Goal: Task Accomplishment & Management: Complete application form

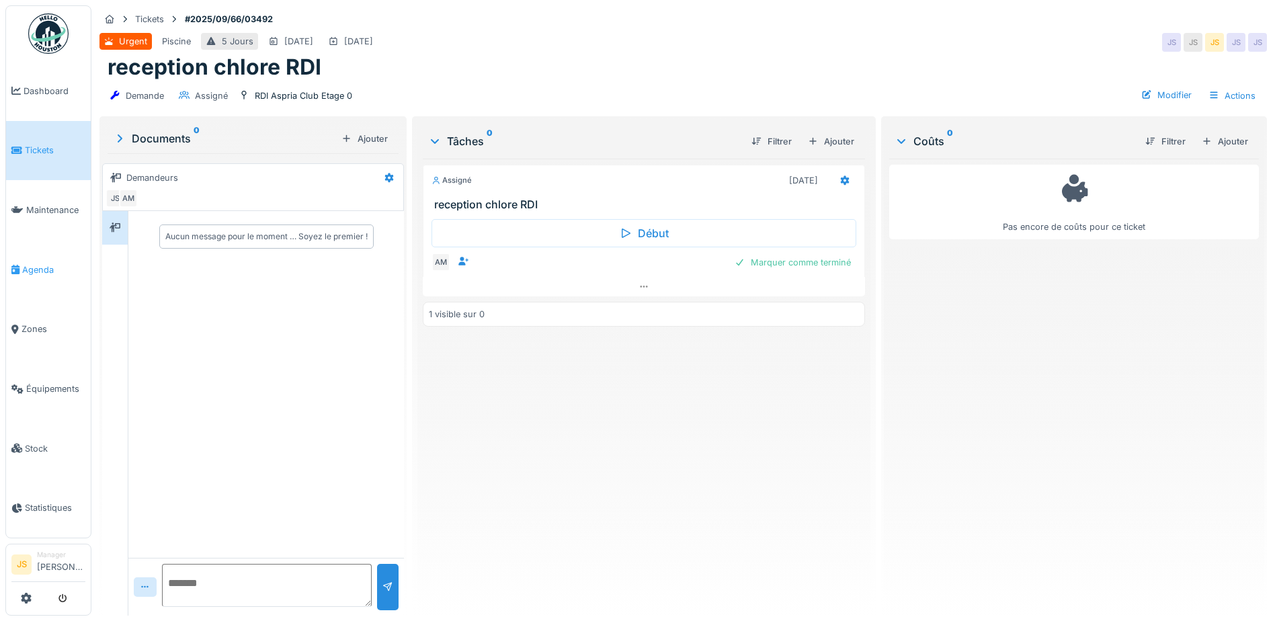
click at [43, 257] on link "Agenda" at bounding box center [48, 270] width 85 height 60
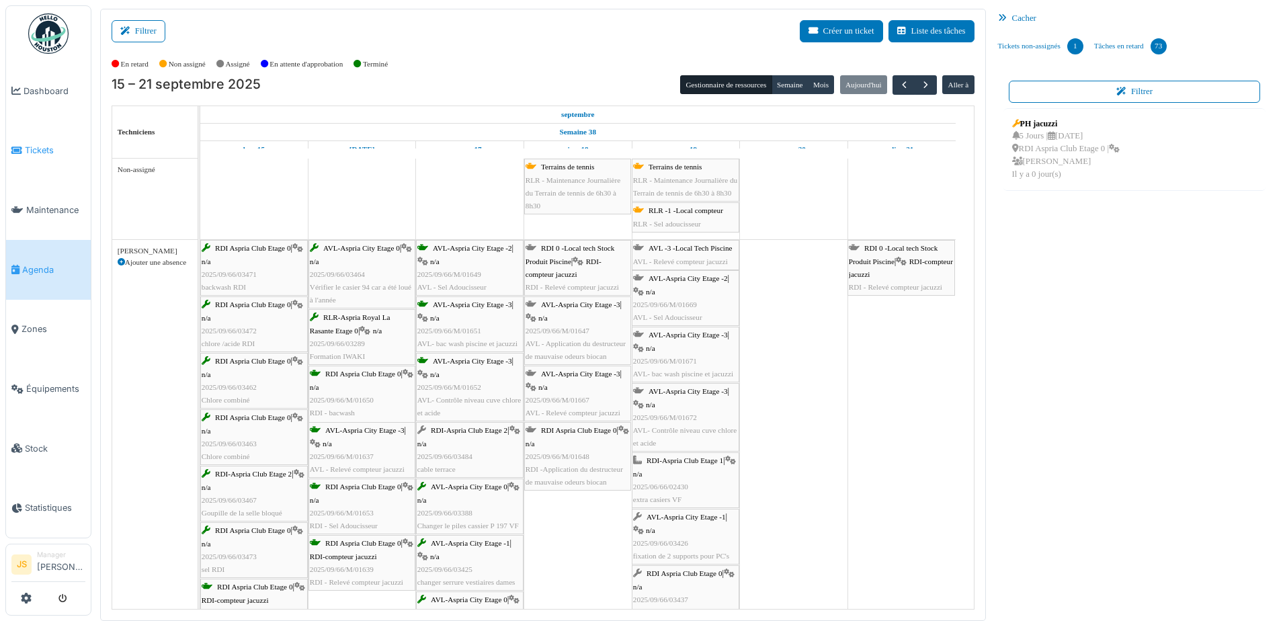
click at [30, 145] on span "Tickets" at bounding box center [55, 150] width 61 height 13
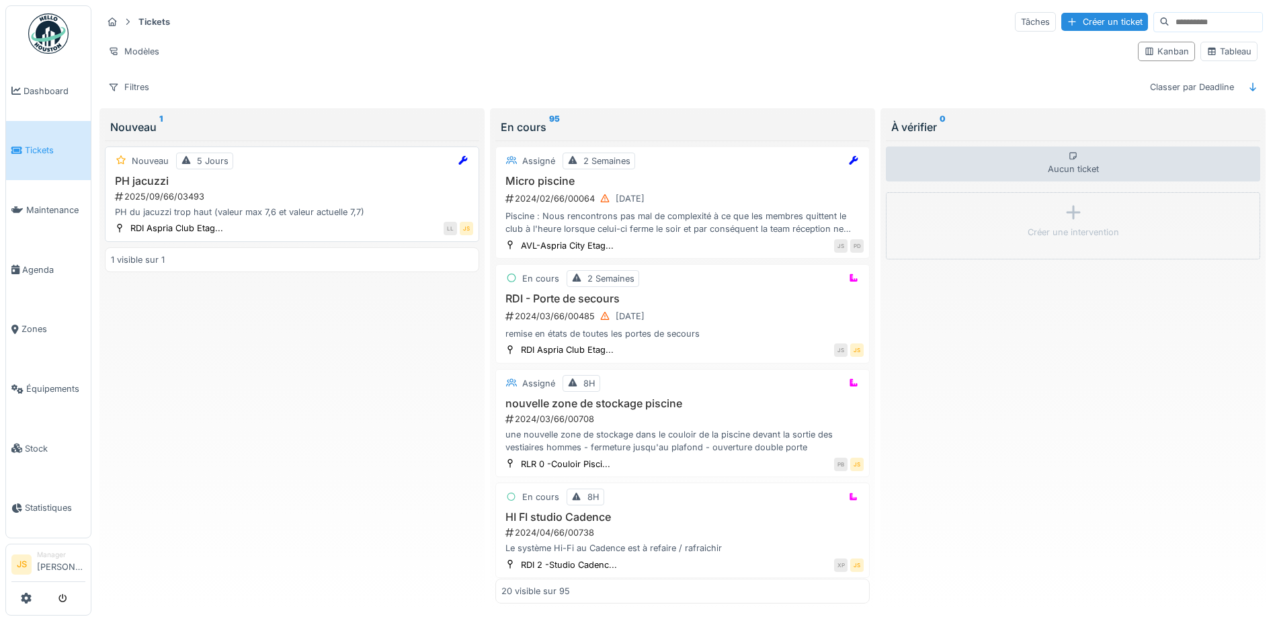
click at [171, 206] on div "PH du jacuzzi trop haut (valeur max 7,6 et valeur actuelle 7,7)" at bounding box center [292, 212] width 362 height 13
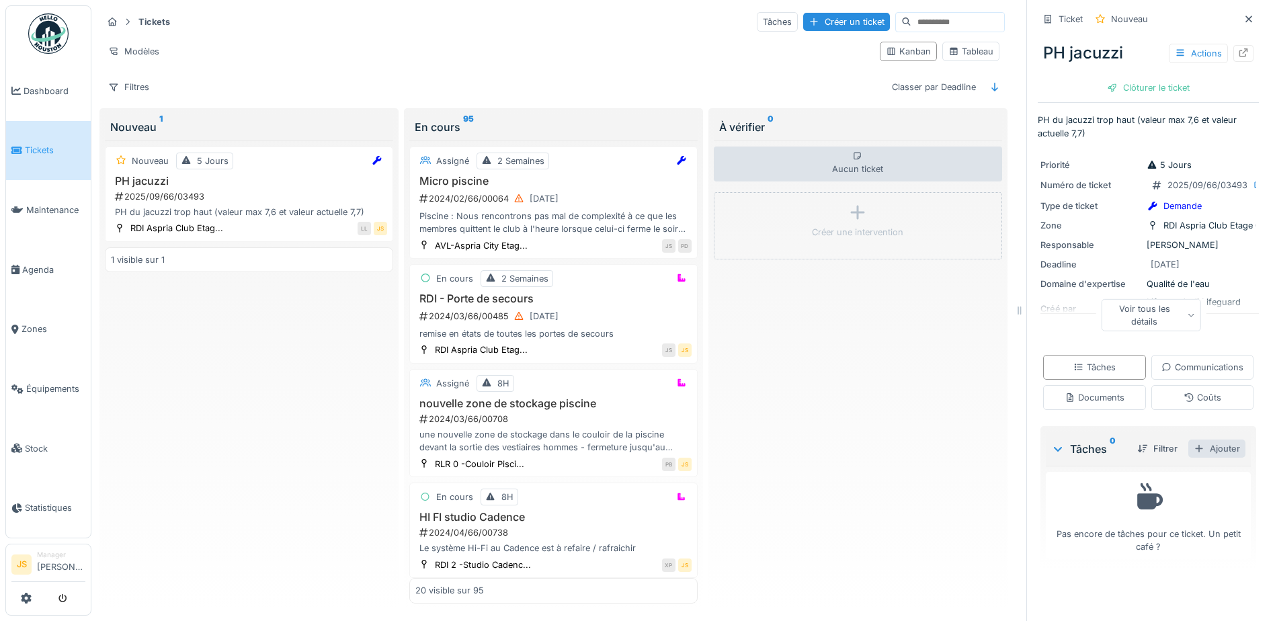
click at [1195, 458] on div "Ajouter" at bounding box center [1216, 449] width 57 height 18
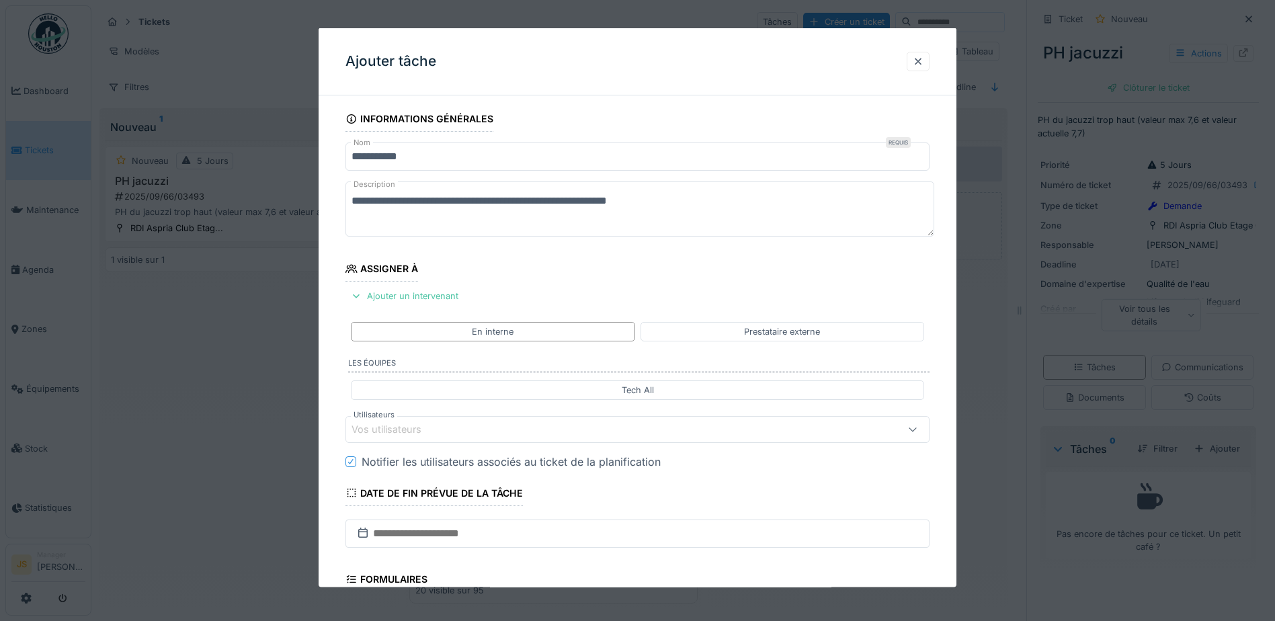
click at [405, 424] on div "Vos utilisateurs" at bounding box center [396, 429] width 89 height 15
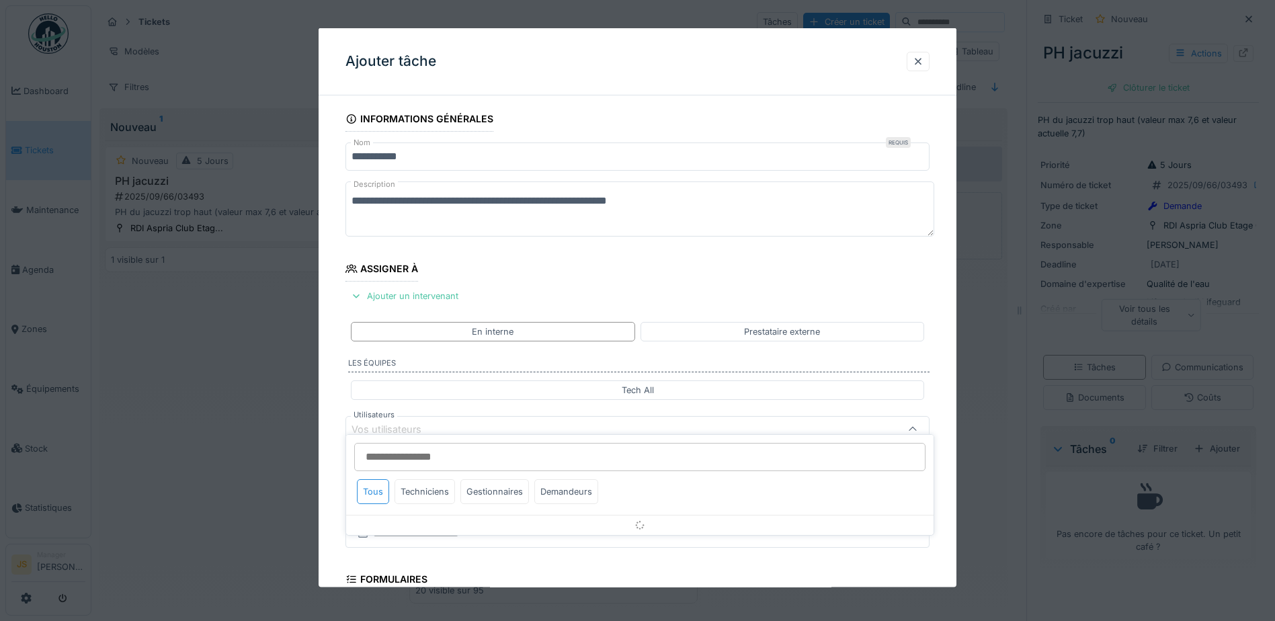
scroll to position [122, 0]
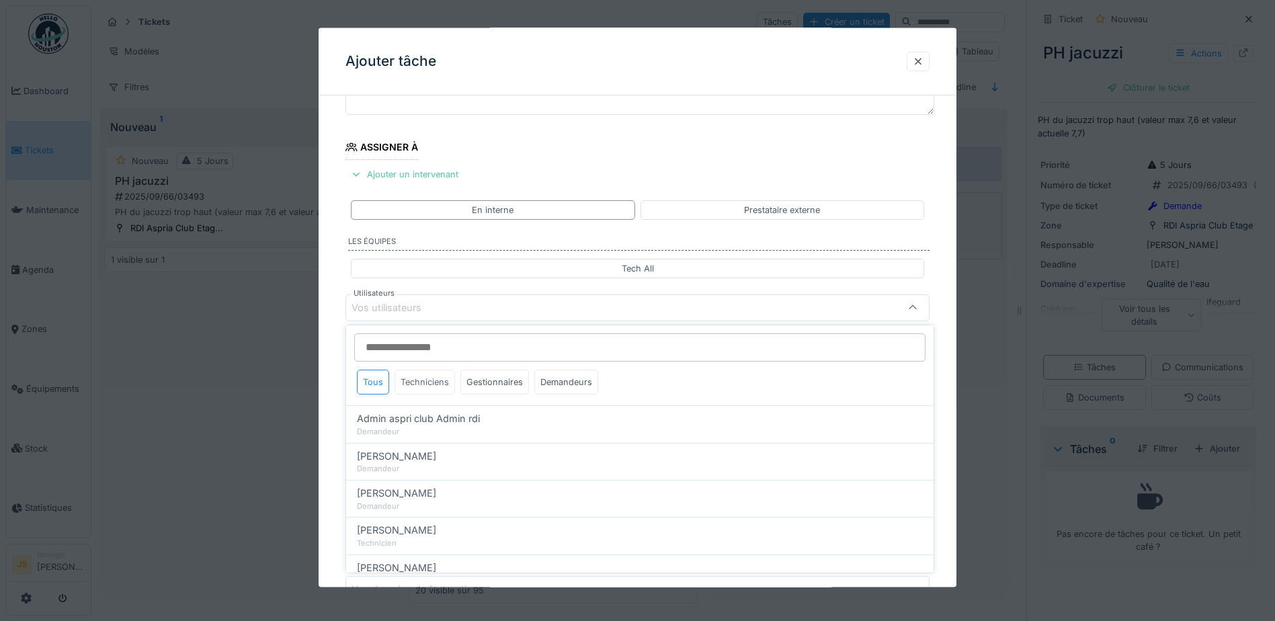
click at [434, 376] on div "Techniciens" at bounding box center [425, 382] width 61 height 25
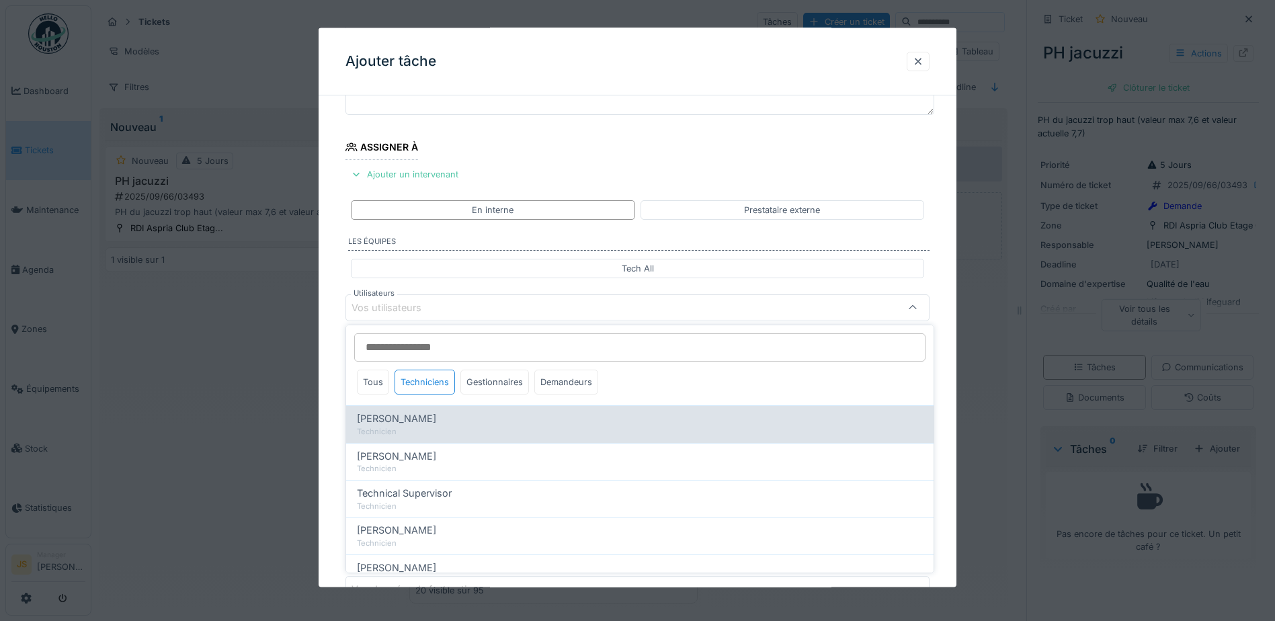
click at [430, 418] on span "Alexandre Michailidis" at bounding box center [396, 418] width 79 height 15
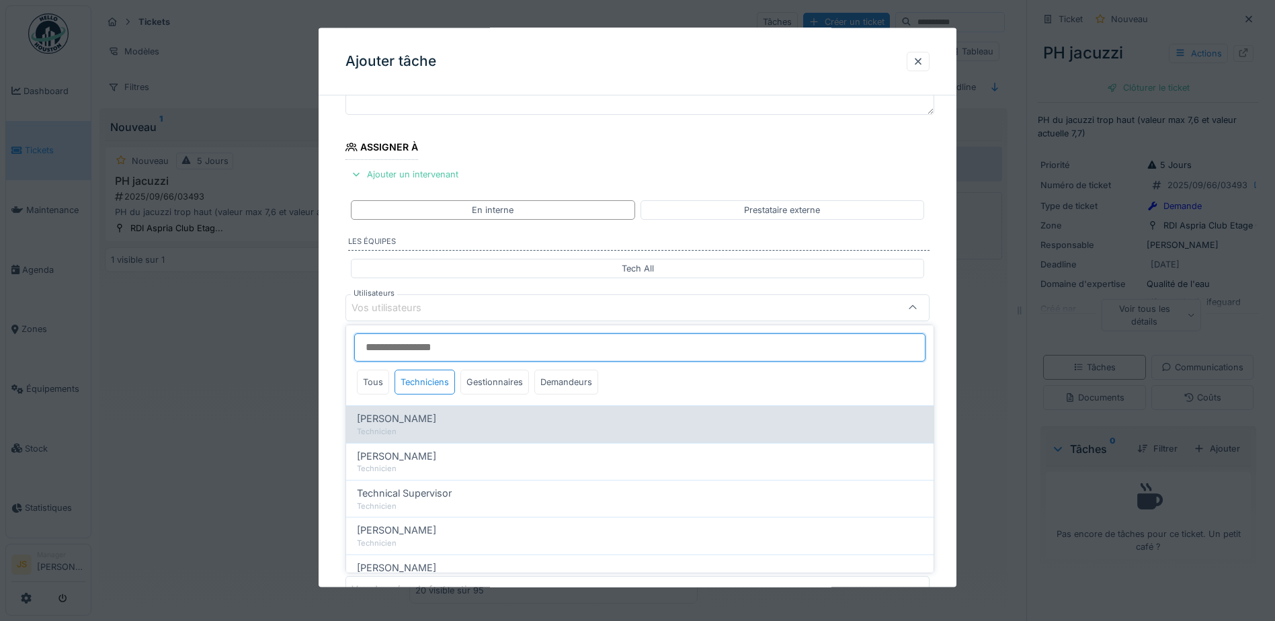
type input "*****"
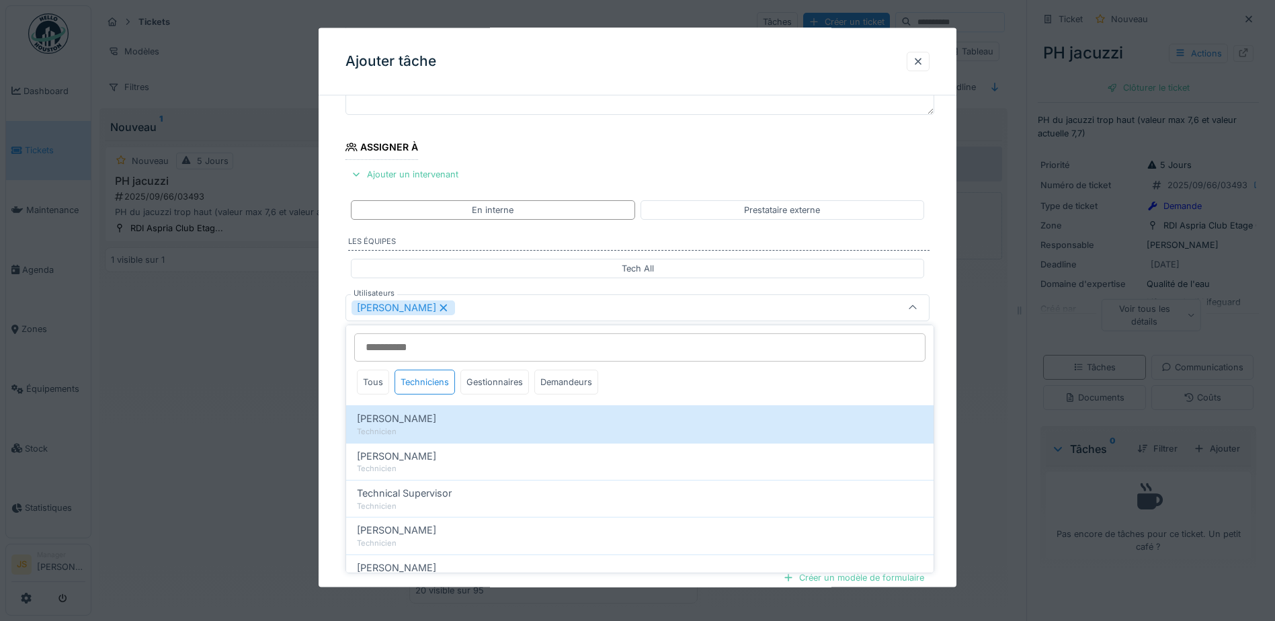
click at [337, 415] on div "**********" at bounding box center [638, 359] width 638 height 748
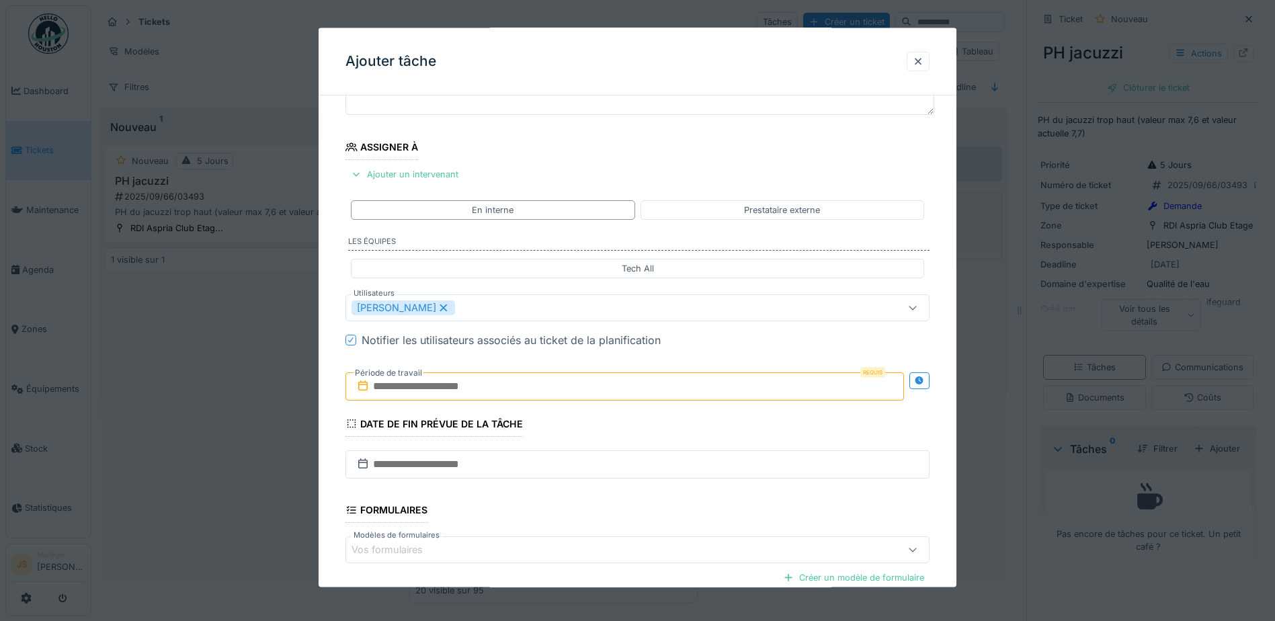
click at [414, 389] on input "text" at bounding box center [625, 386] width 559 height 28
click at [605, 518] on div "17" at bounding box center [605, 517] width 18 height 19
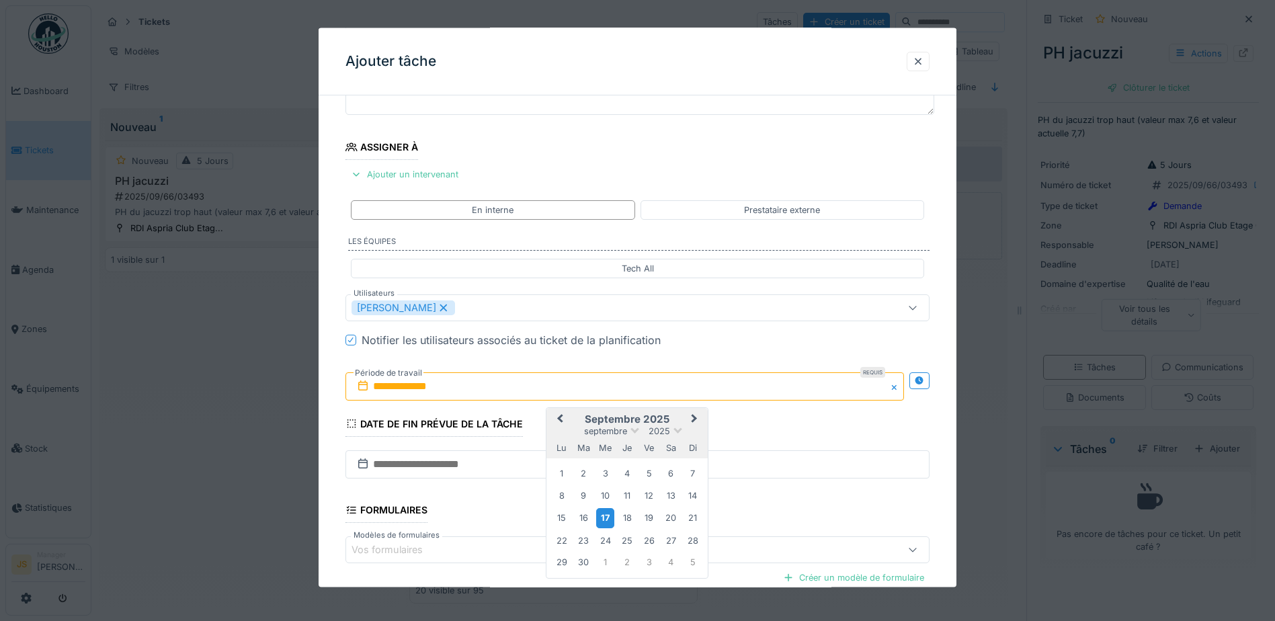
click at [605, 517] on div "17" at bounding box center [605, 517] width 18 height 19
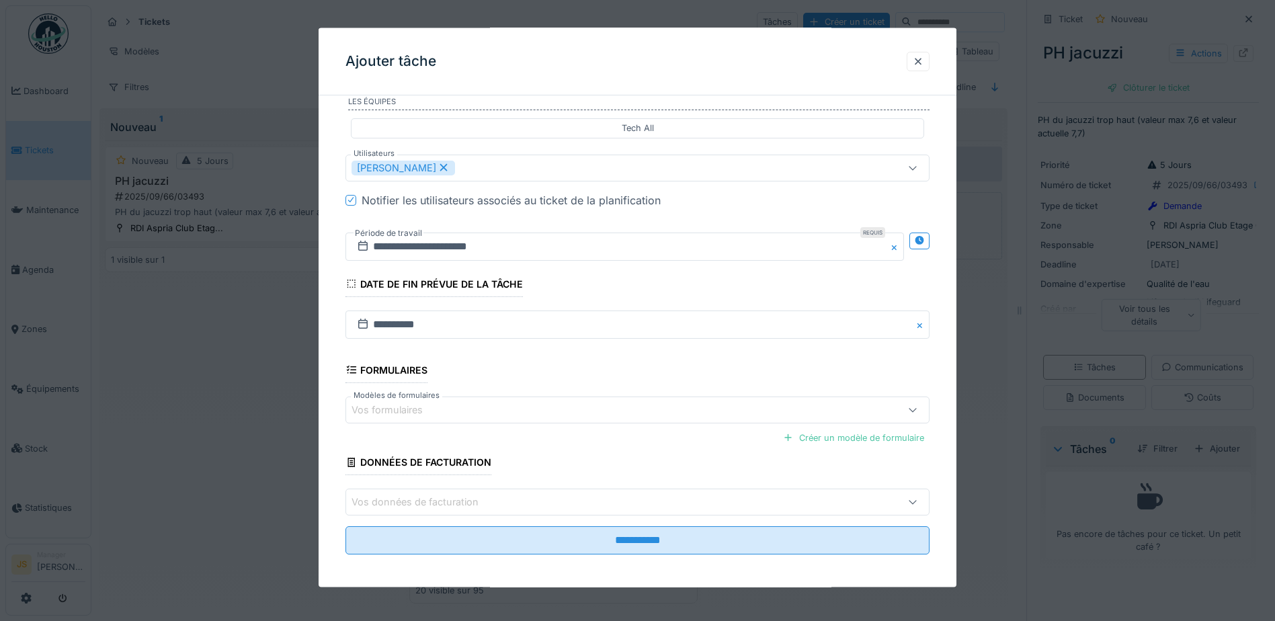
scroll to position [266, 0]
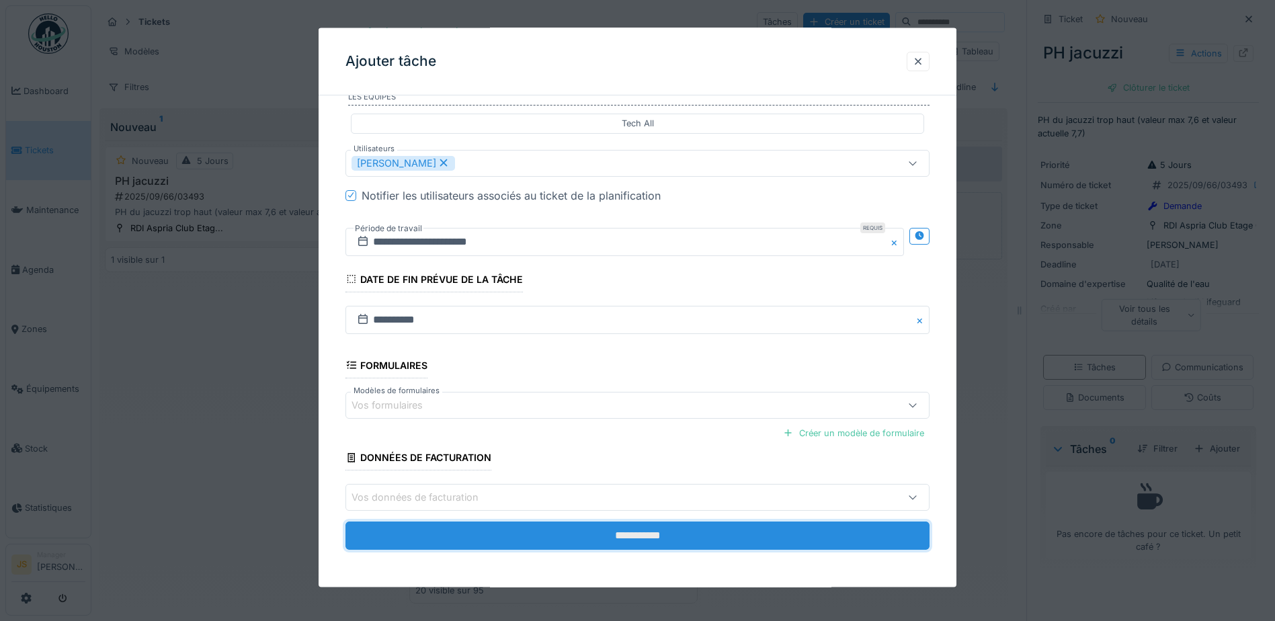
click at [686, 538] on input "**********" at bounding box center [638, 536] width 584 height 28
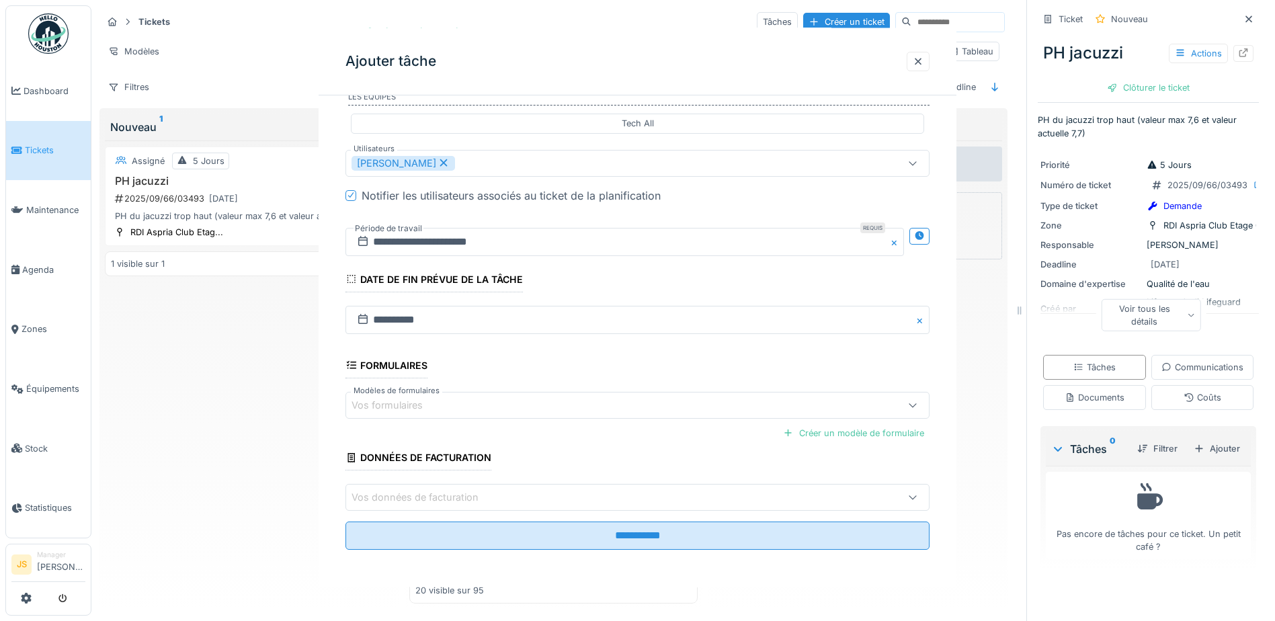
scroll to position [0, 0]
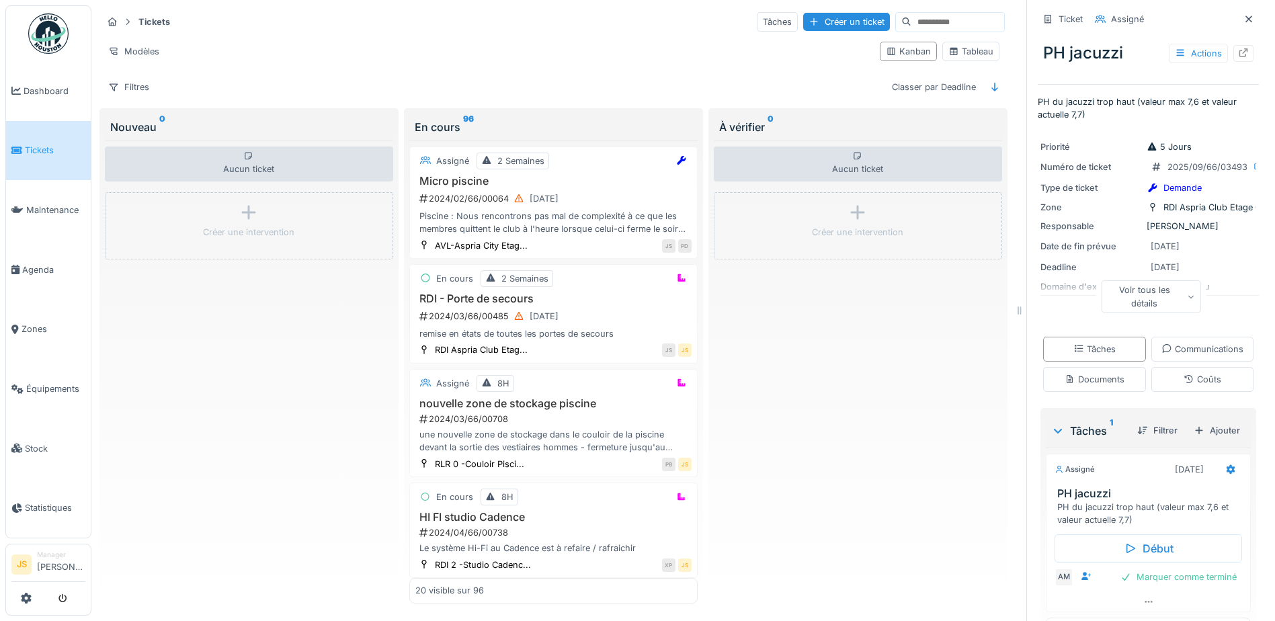
click at [50, 151] on span "Tickets" at bounding box center [55, 150] width 61 height 13
